Goal: Transaction & Acquisition: Purchase product/service

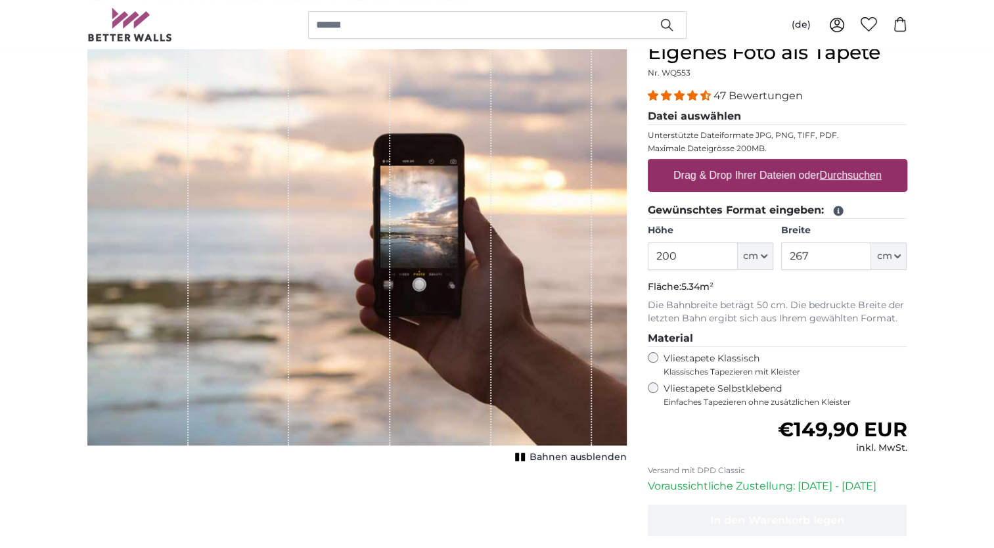
scroll to position [131, 0]
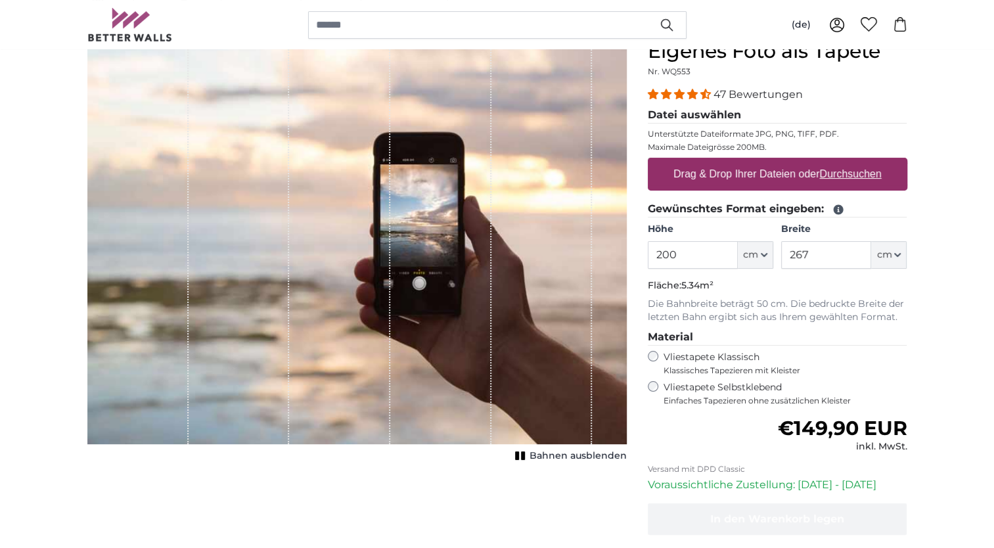
click at [667, 254] on input "200" at bounding box center [693, 255] width 90 height 28
type input "220"
drag, startPoint x: 810, startPoint y: 259, endPoint x: 794, endPoint y: 259, distance: 15.8
click at [794, 259] on input "267" at bounding box center [827, 255] width 90 height 28
click at [793, 259] on input "267" at bounding box center [827, 255] width 90 height 28
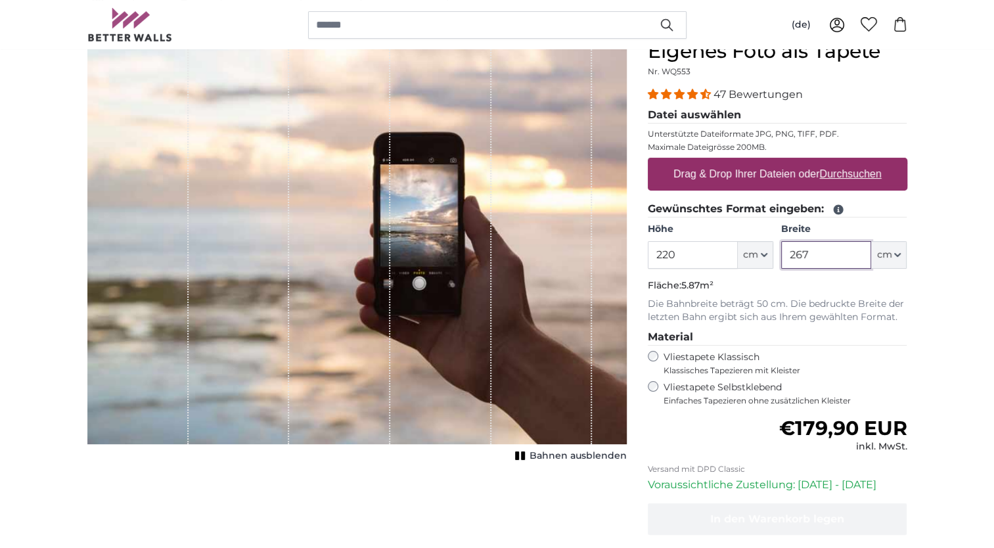
drag, startPoint x: 788, startPoint y: 259, endPoint x: 810, endPoint y: 257, distance: 22.4
click at [810, 257] on input "267" at bounding box center [827, 255] width 90 height 28
type input "550"
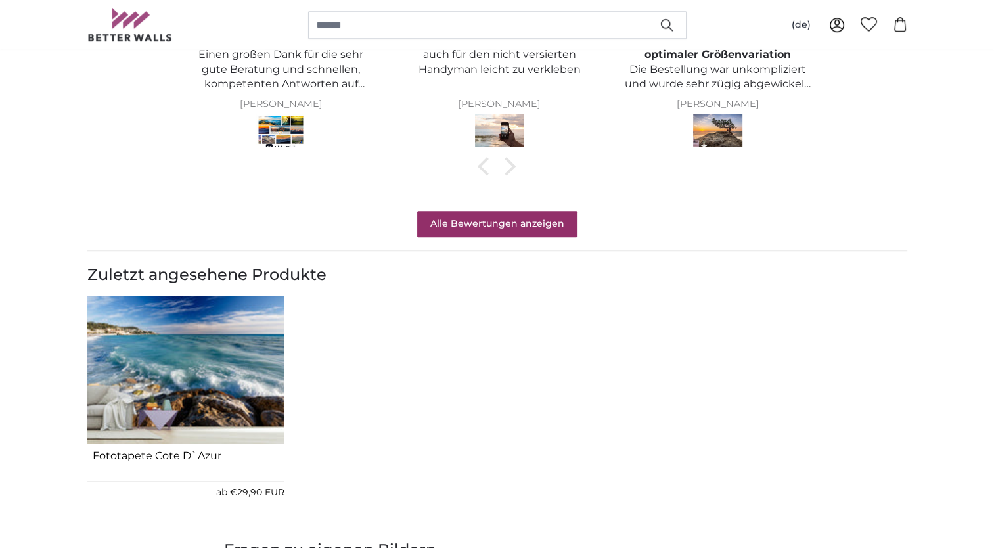
scroll to position [1249, 0]
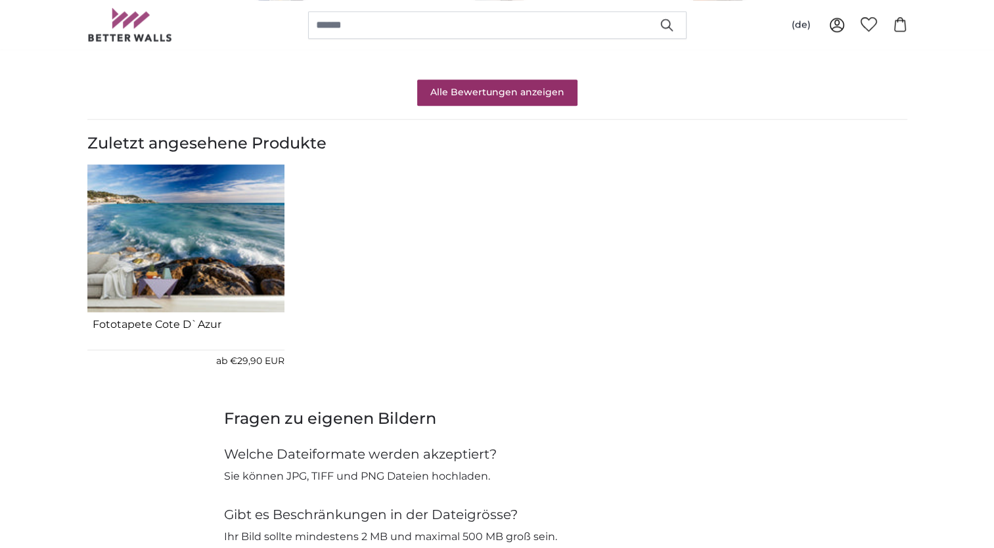
click at [204, 209] on img "1 of 1" at bounding box center [185, 238] width 197 height 149
